Goal: Find specific page/section: Find specific page/section

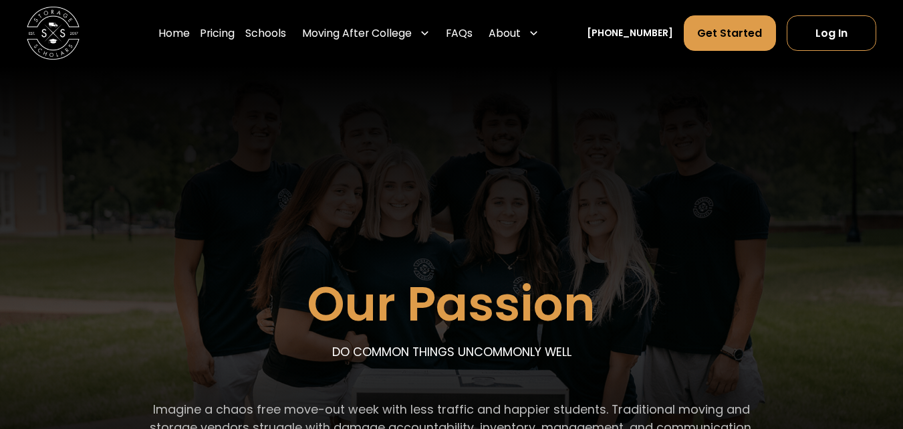
scroll to position [24, 0]
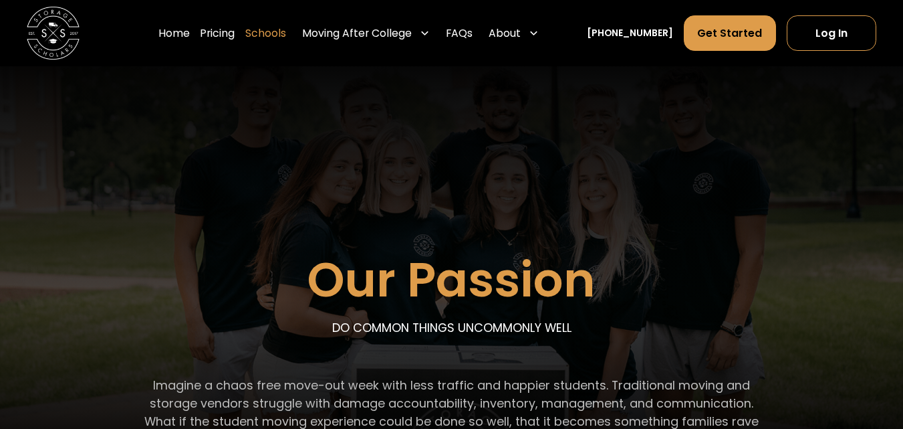
click at [283, 35] on link "Schools" at bounding box center [265, 33] width 41 height 37
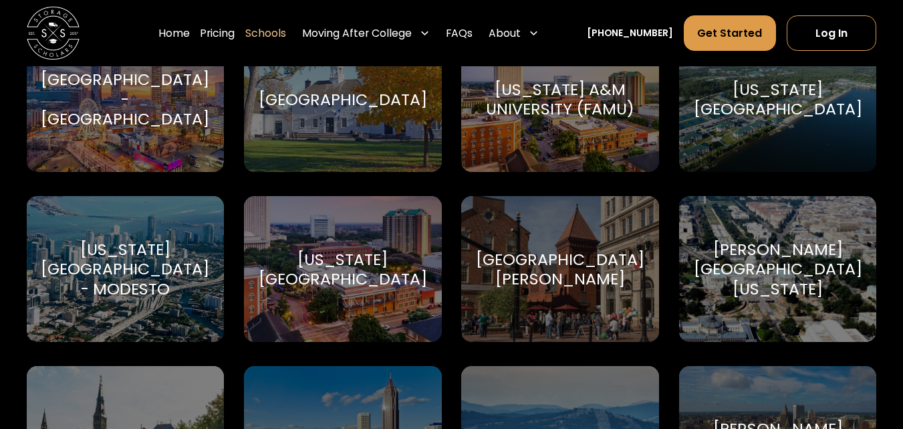
scroll to position [2407, 0]
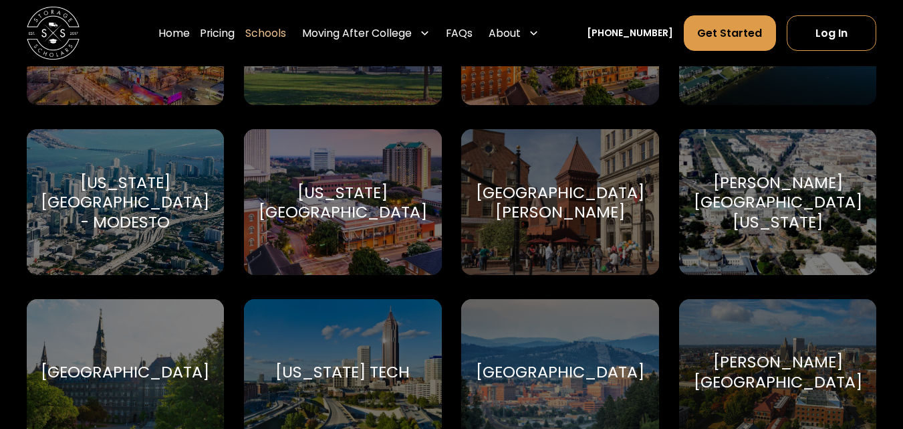
click at [395, 211] on div "Florida State University" at bounding box center [343, 202] width 168 height 39
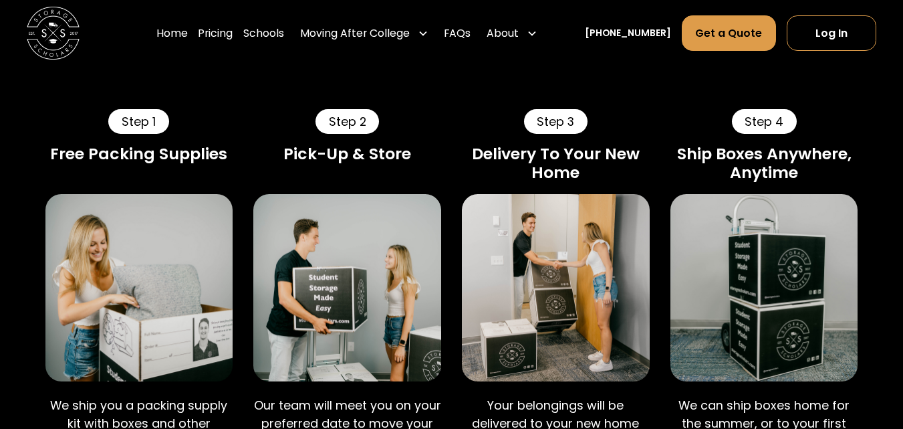
scroll to position [802, 0]
